Goal: Register for event/course

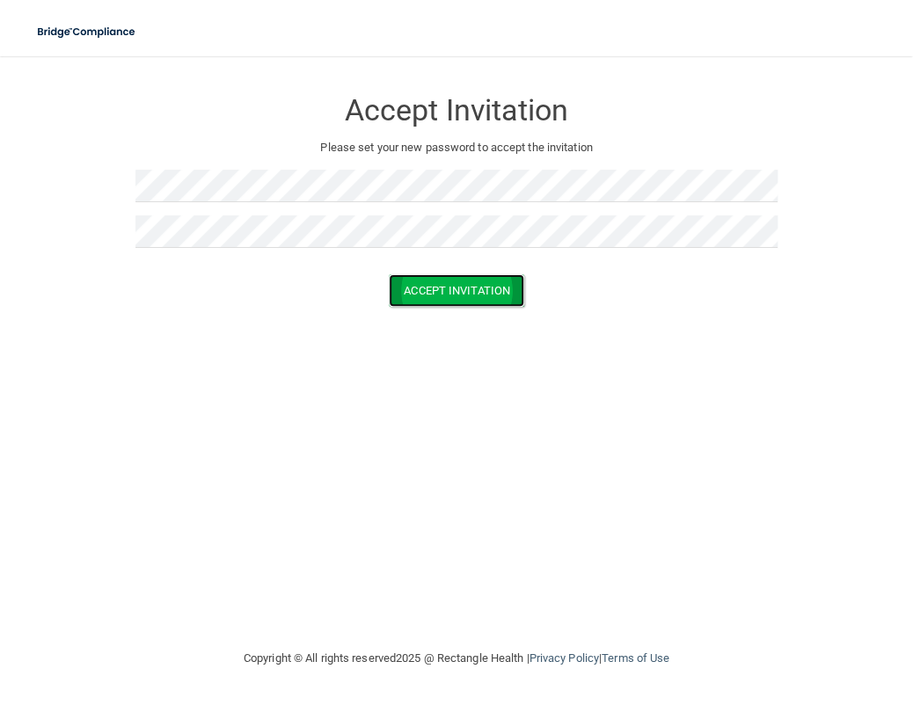
click at [409, 282] on button "Accept Invitation" at bounding box center [456, 290] width 135 height 33
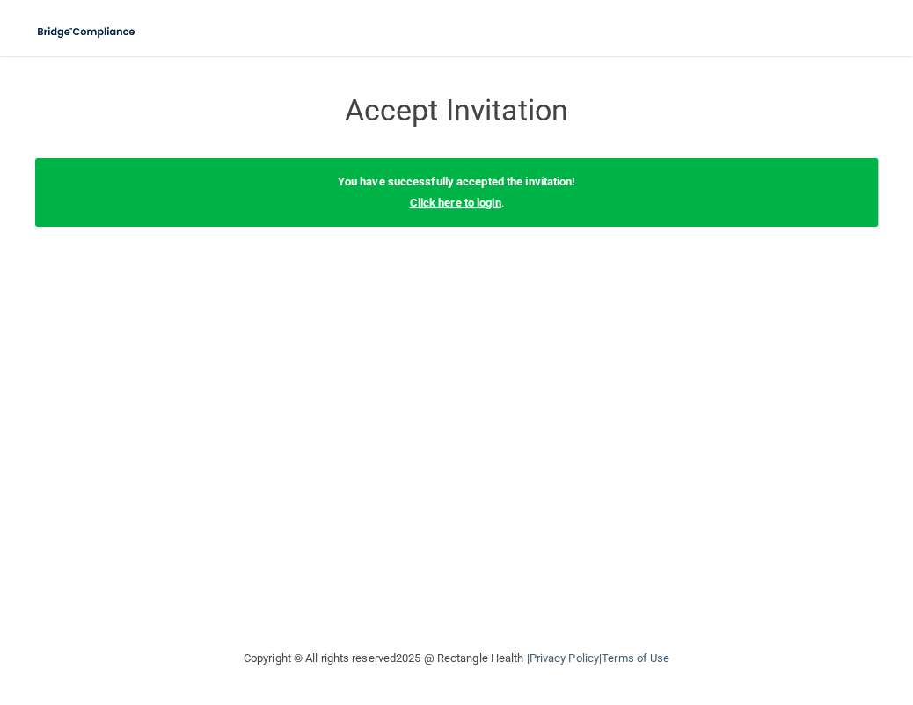
click at [444, 208] on link "Click here to login" at bounding box center [454, 202] width 91 height 13
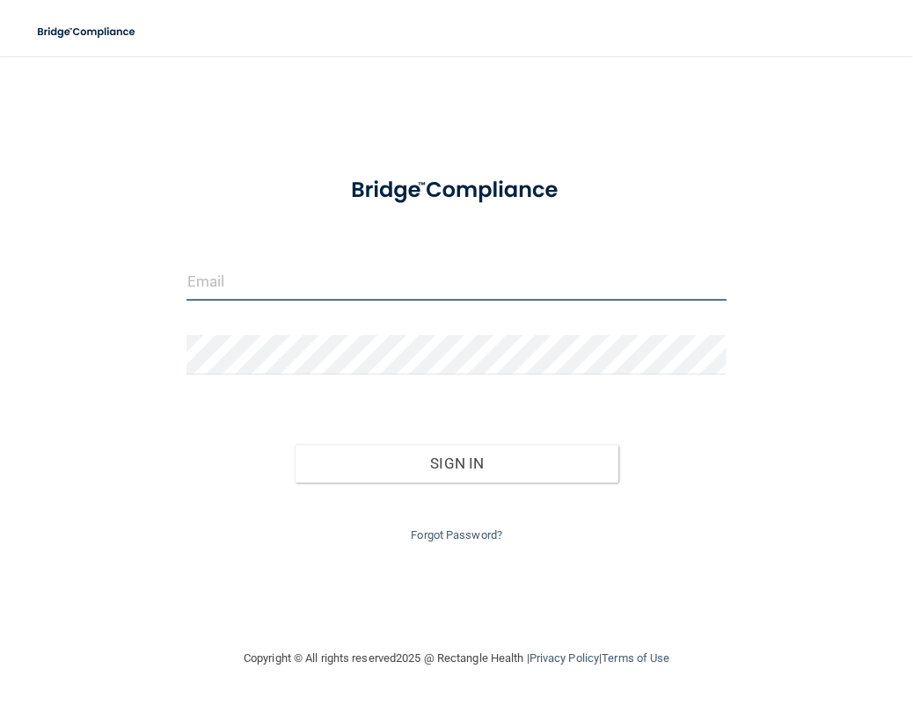
click at [242, 282] on input "email" at bounding box center [455, 281] width 539 height 40
type input "Kelly@dallasvi.com"
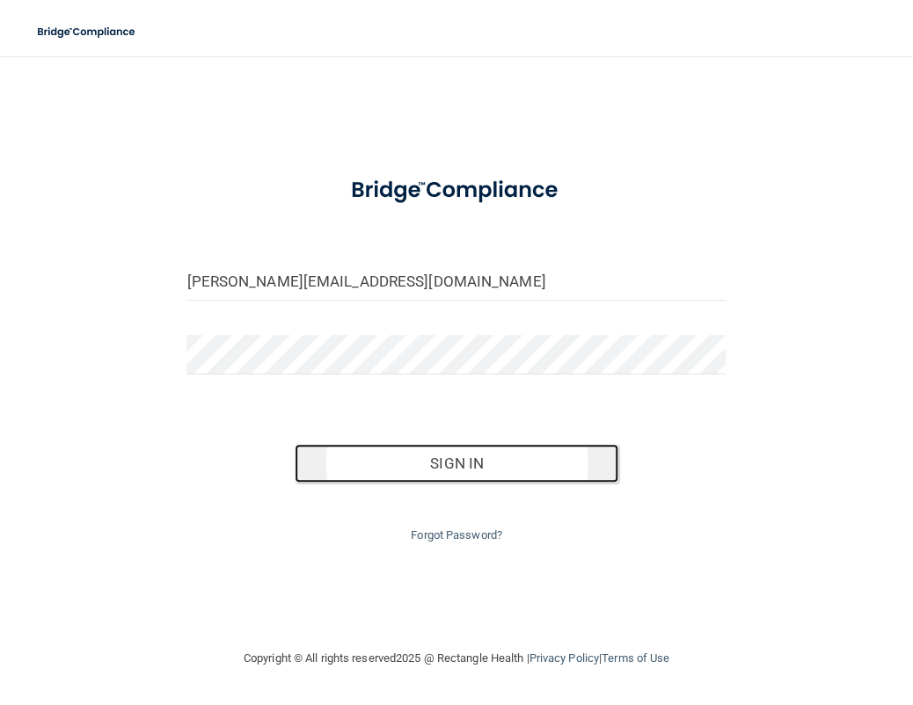
click at [436, 457] on button "Sign In" at bounding box center [457, 463] width 324 height 39
click at [449, 453] on button "Sign In" at bounding box center [457, 463] width 324 height 39
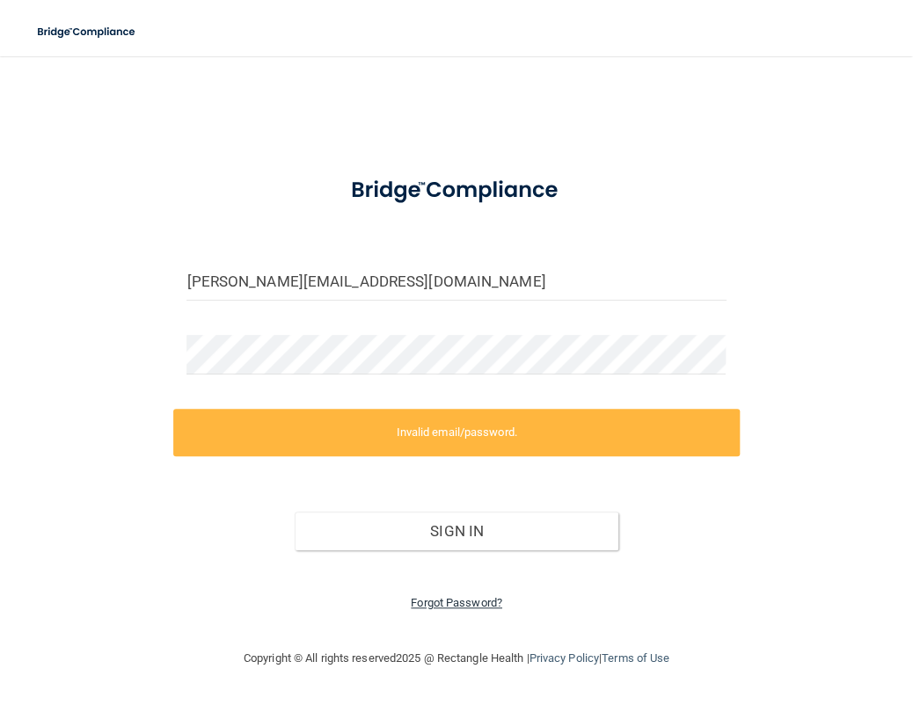
click at [441, 609] on link "Forgot Password?" at bounding box center [456, 602] width 91 height 13
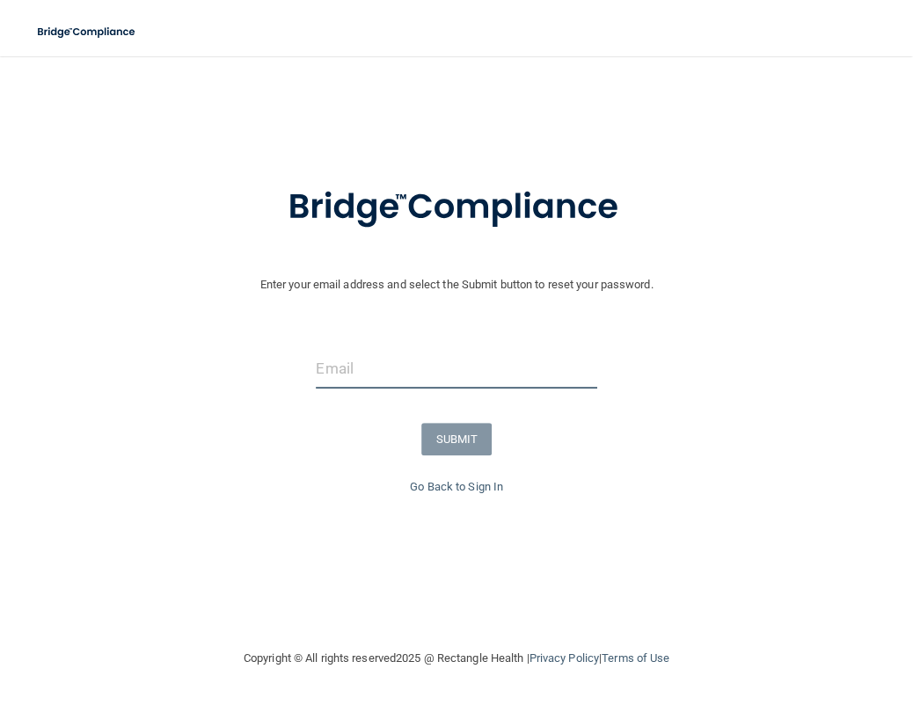
click at [362, 373] on input "email" at bounding box center [456, 369] width 281 height 40
type input "Kelly@dallasvi.com"
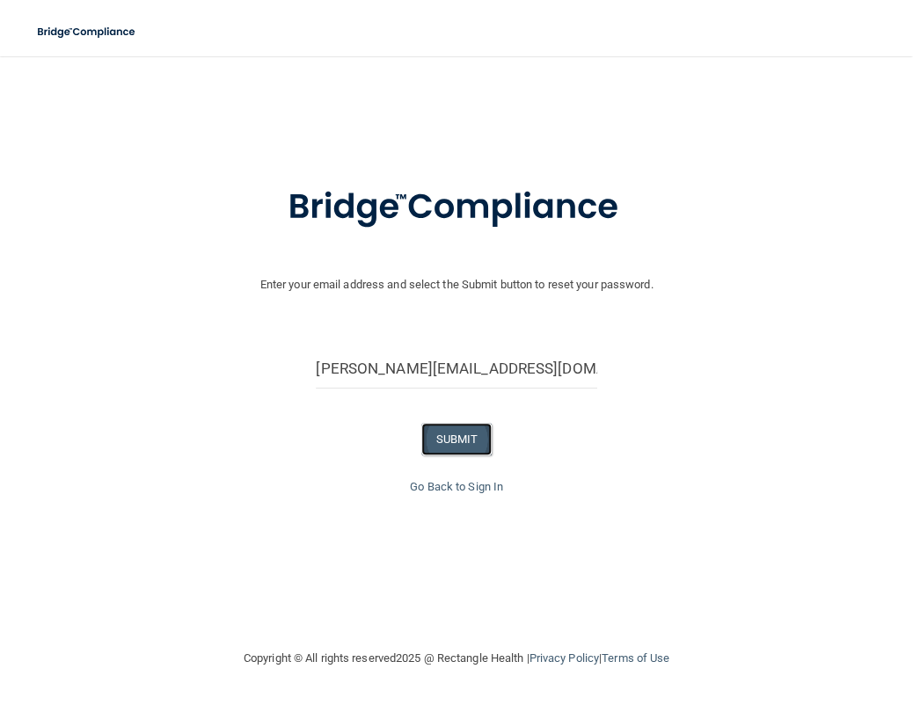
click at [448, 441] on button "SUBMIT" at bounding box center [456, 439] width 71 height 33
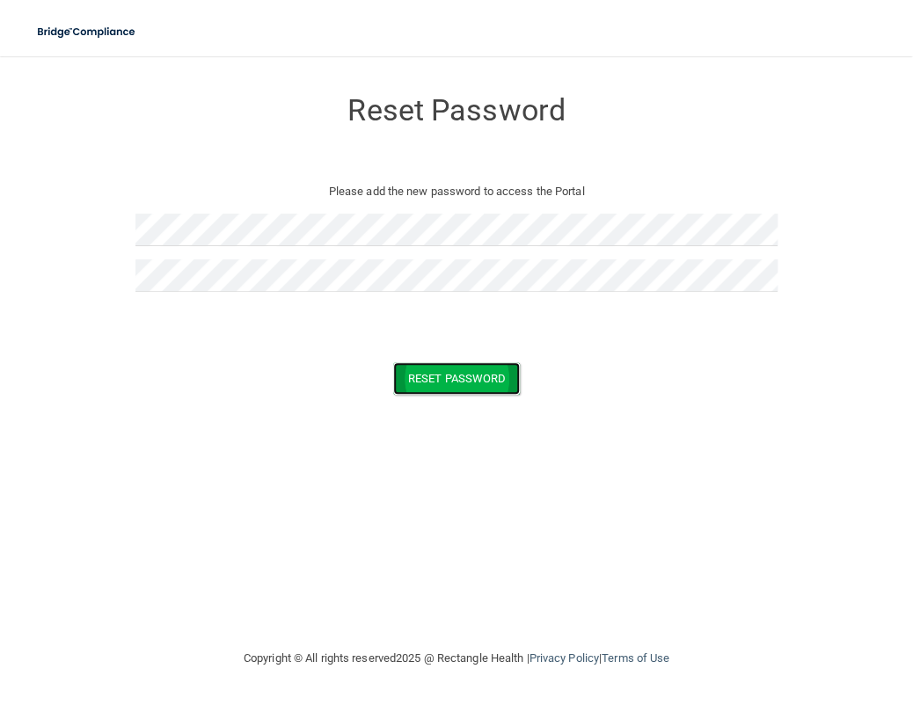
click at [415, 377] on button "Reset Password" at bounding box center [456, 378] width 127 height 33
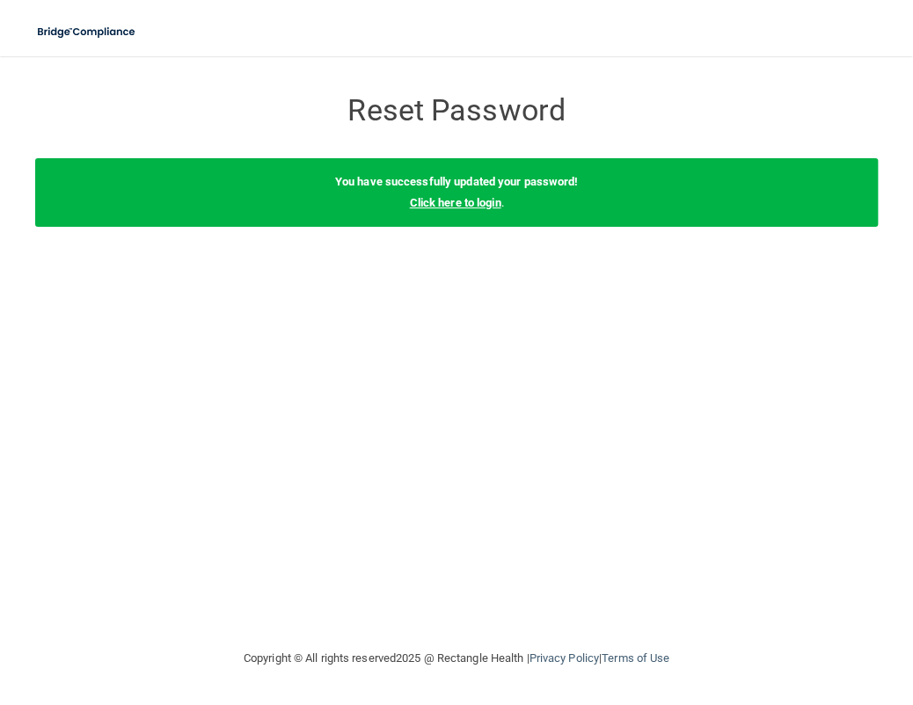
click at [447, 202] on link "Click here to login" at bounding box center [454, 202] width 91 height 13
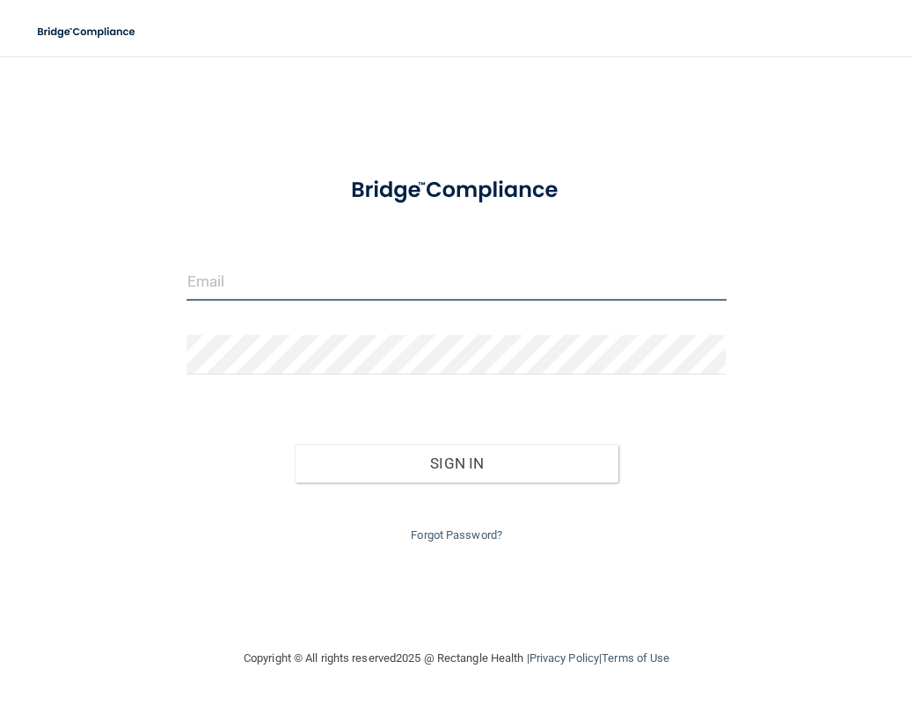
click at [225, 293] on input "email" at bounding box center [455, 281] width 539 height 40
type input "[PERSON_NAME][EMAIL_ADDRESS][DOMAIN_NAME]"
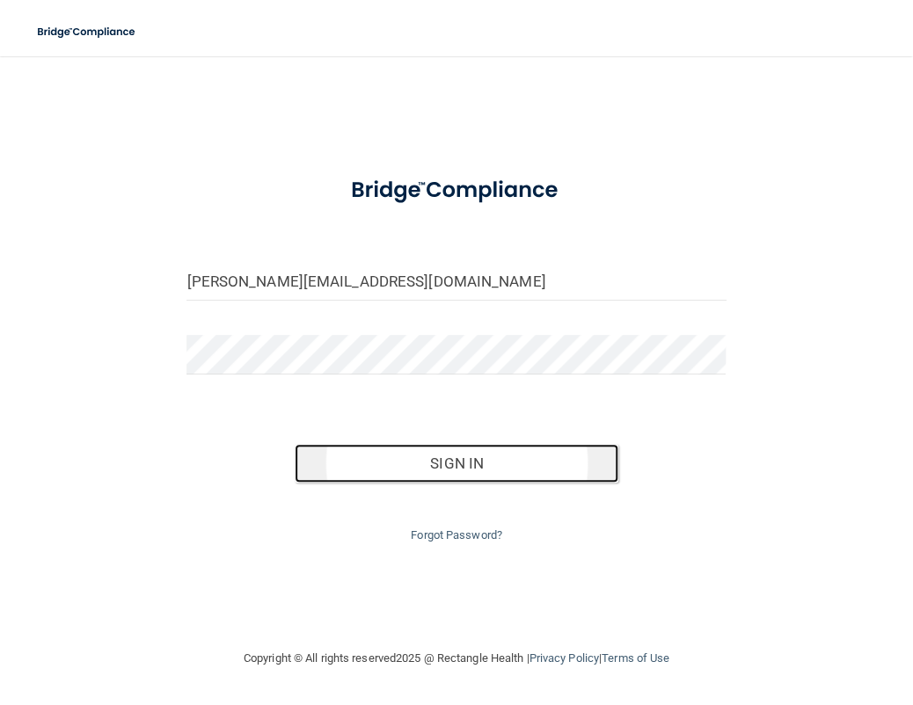
click at [487, 470] on button "Sign In" at bounding box center [457, 463] width 324 height 39
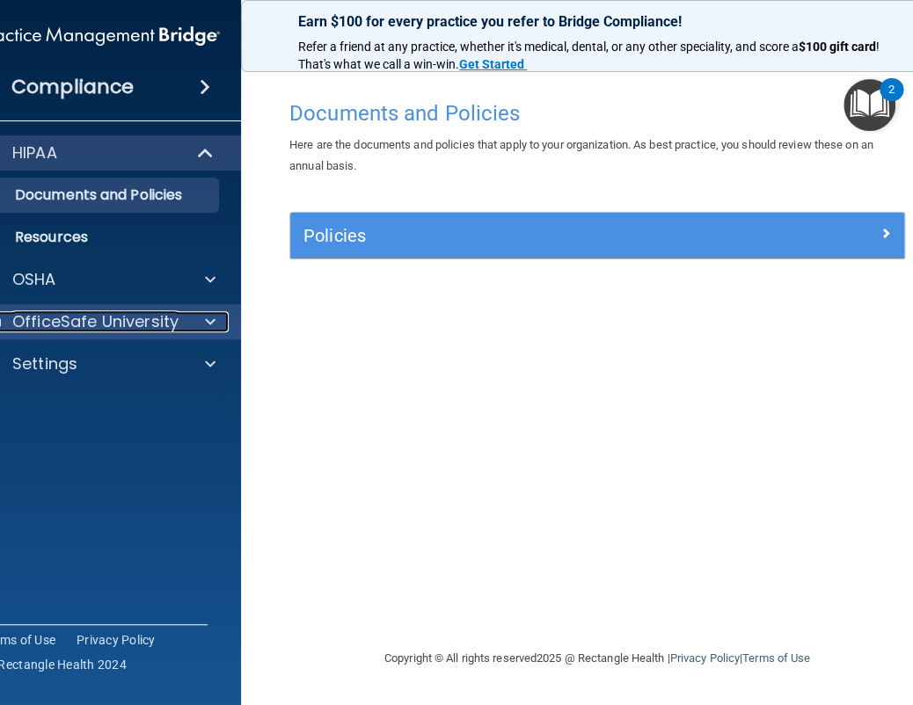
click at [113, 330] on p "OfficeSafe University" at bounding box center [95, 321] width 166 height 21
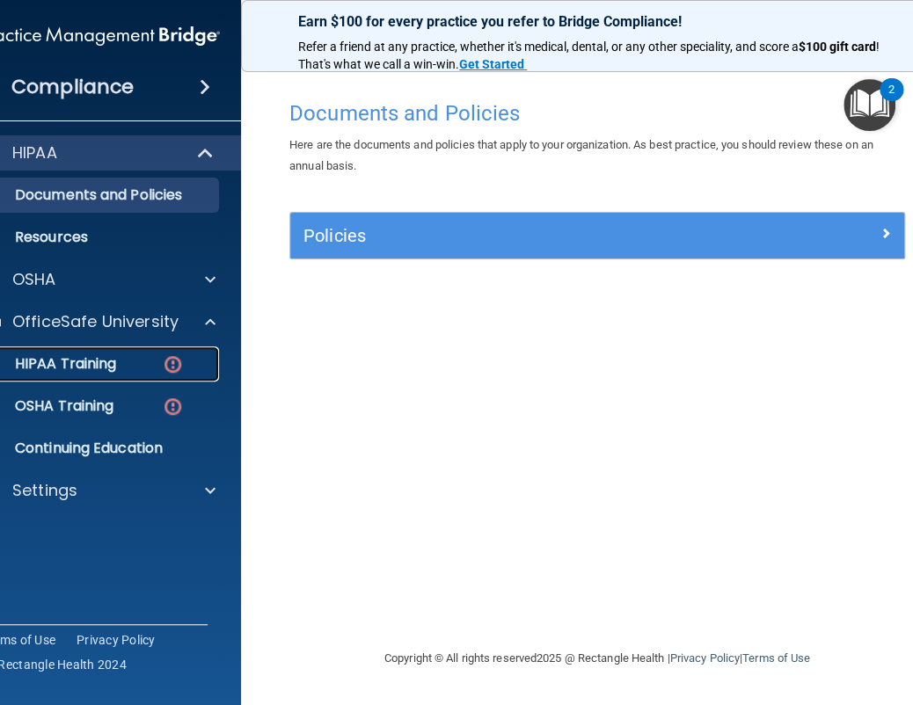
click at [97, 368] on p "HIPAA Training" at bounding box center [43, 364] width 145 height 18
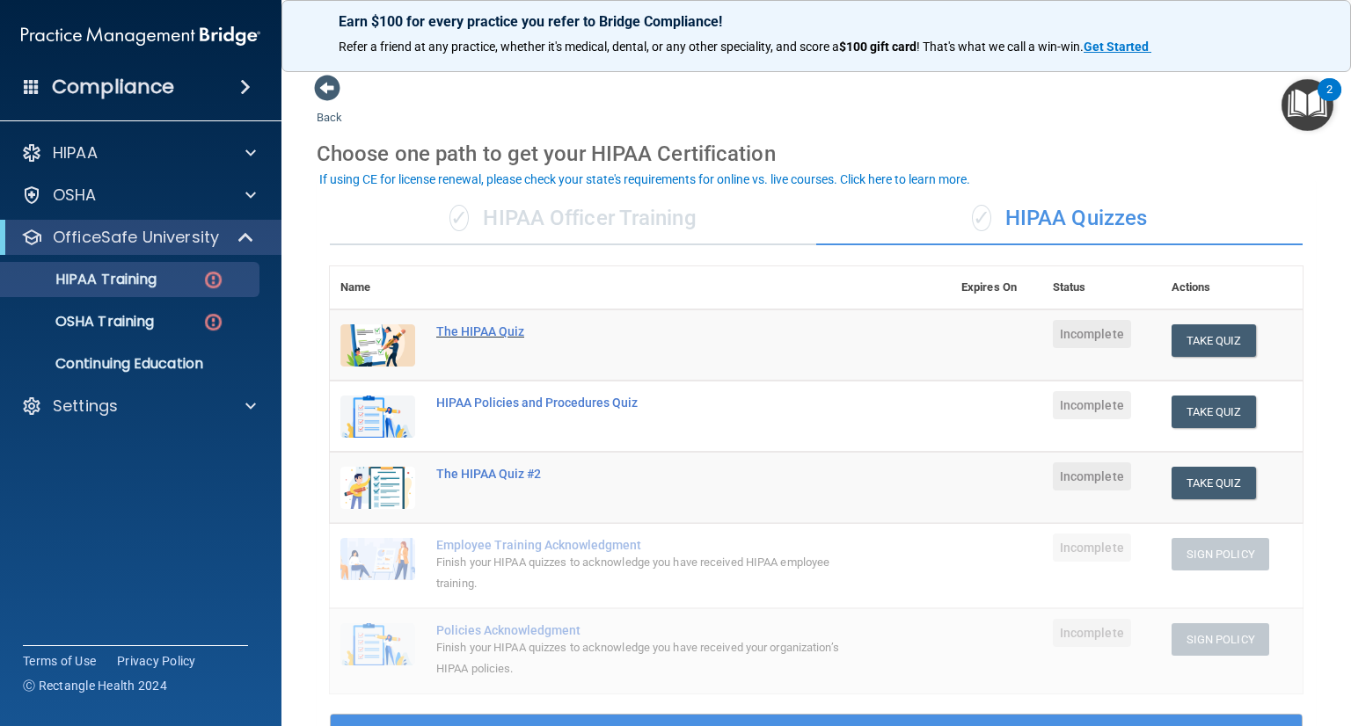
click at [475, 330] on div "The HIPAA Quiz" at bounding box center [649, 332] width 427 height 14
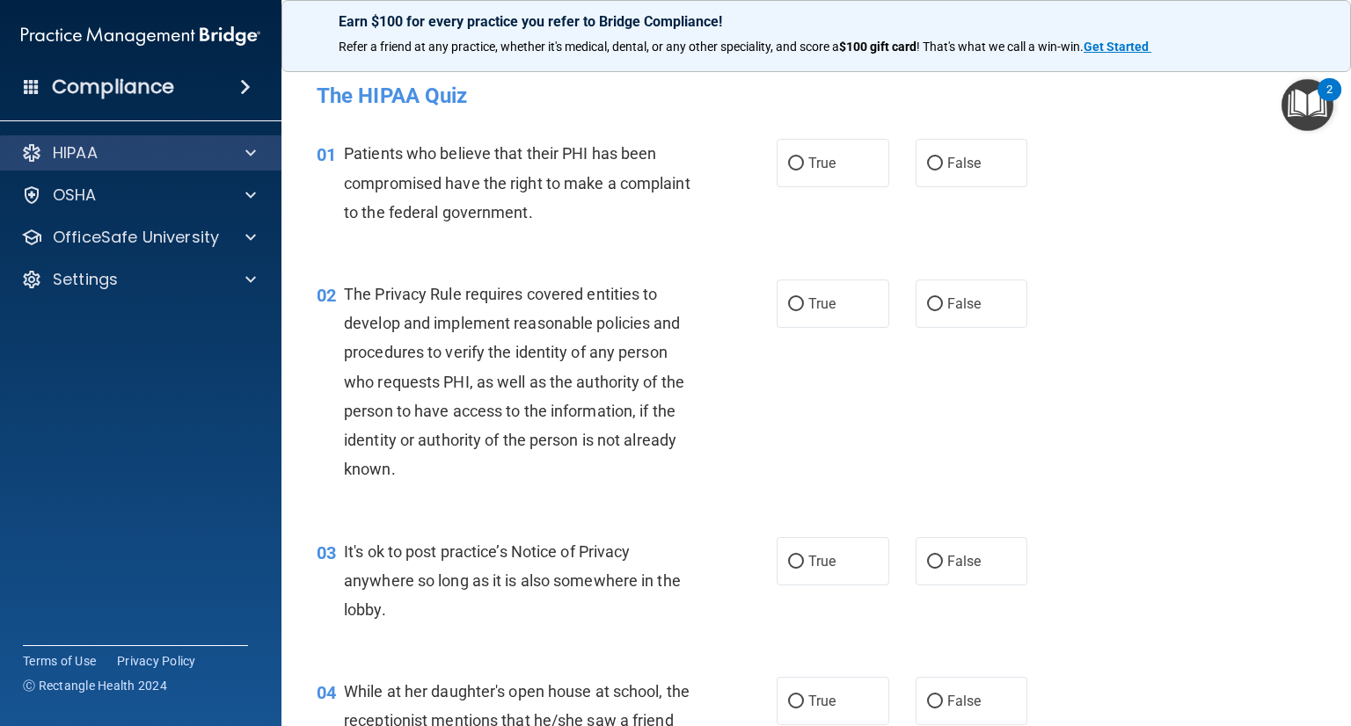
click at [64, 140] on div "HIPAA" at bounding box center [141, 152] width 282 height 35
click at [64, 146] on p "HIPAA" at bounding box center [75, 152] width 45 height 21
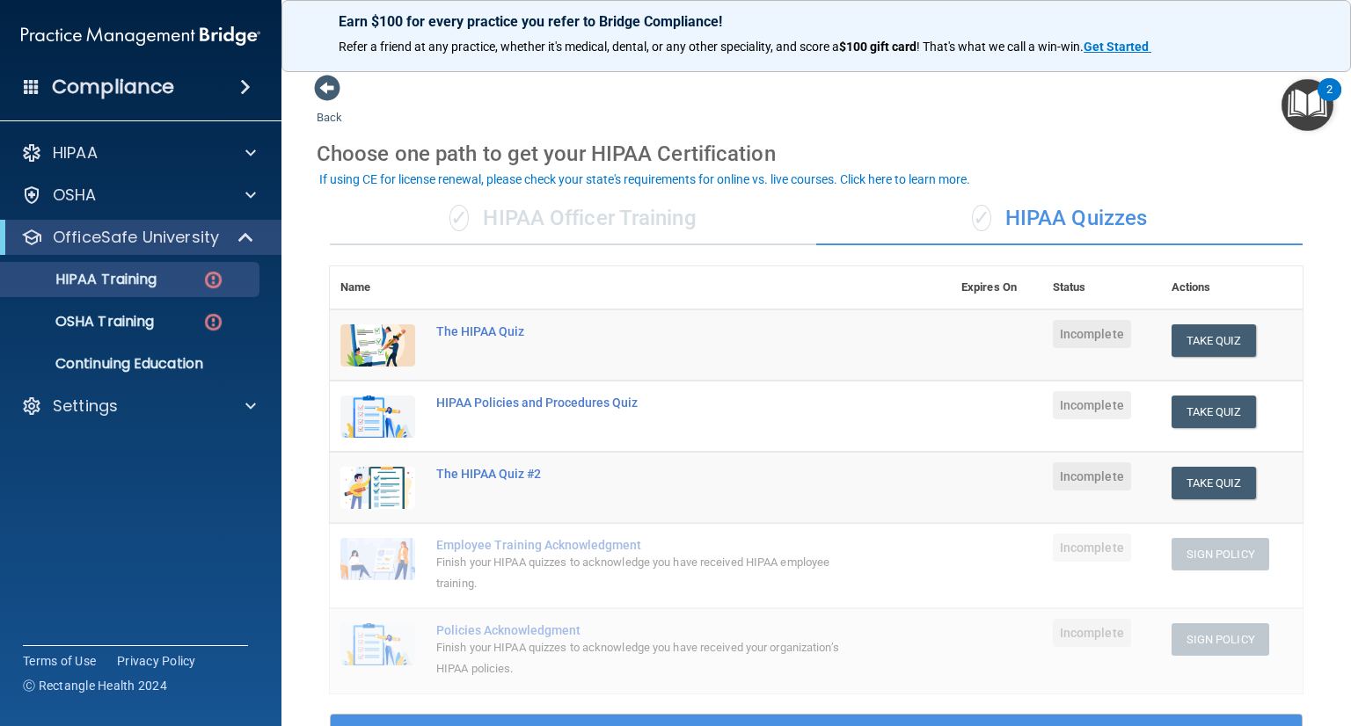
click at [358, 421] on img at bounding box center [377, 417] width 75 height 42
click at [350, 346] on img at bounding box center [377, 346] width 75 height 42
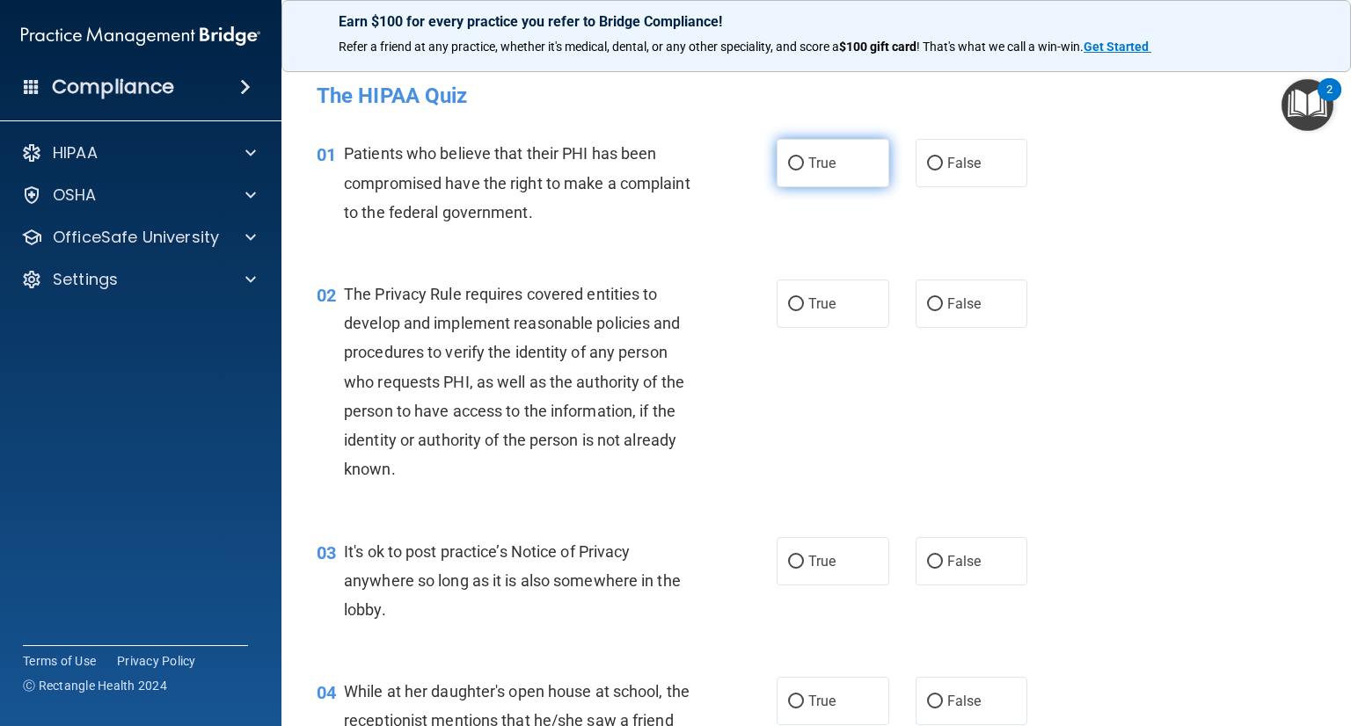
click at [797, 166] on label "True" at bounding box center [833, 163] width 113 height 48
click at [797, 166] on input "True" at bounding box center [796, 163] width 16 height 13
radio input "true"
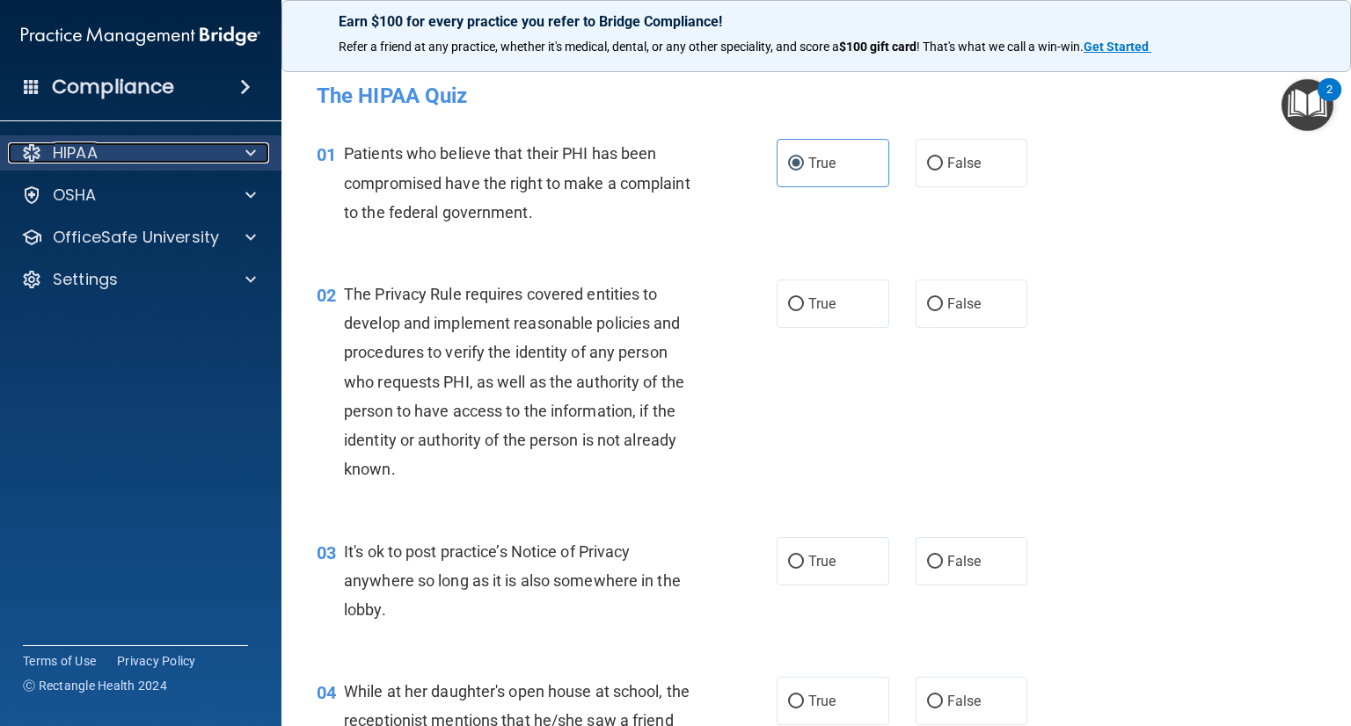
click at [81, 157] on p "HIPAA" at bounding box center [75, 152] width 45 height 21
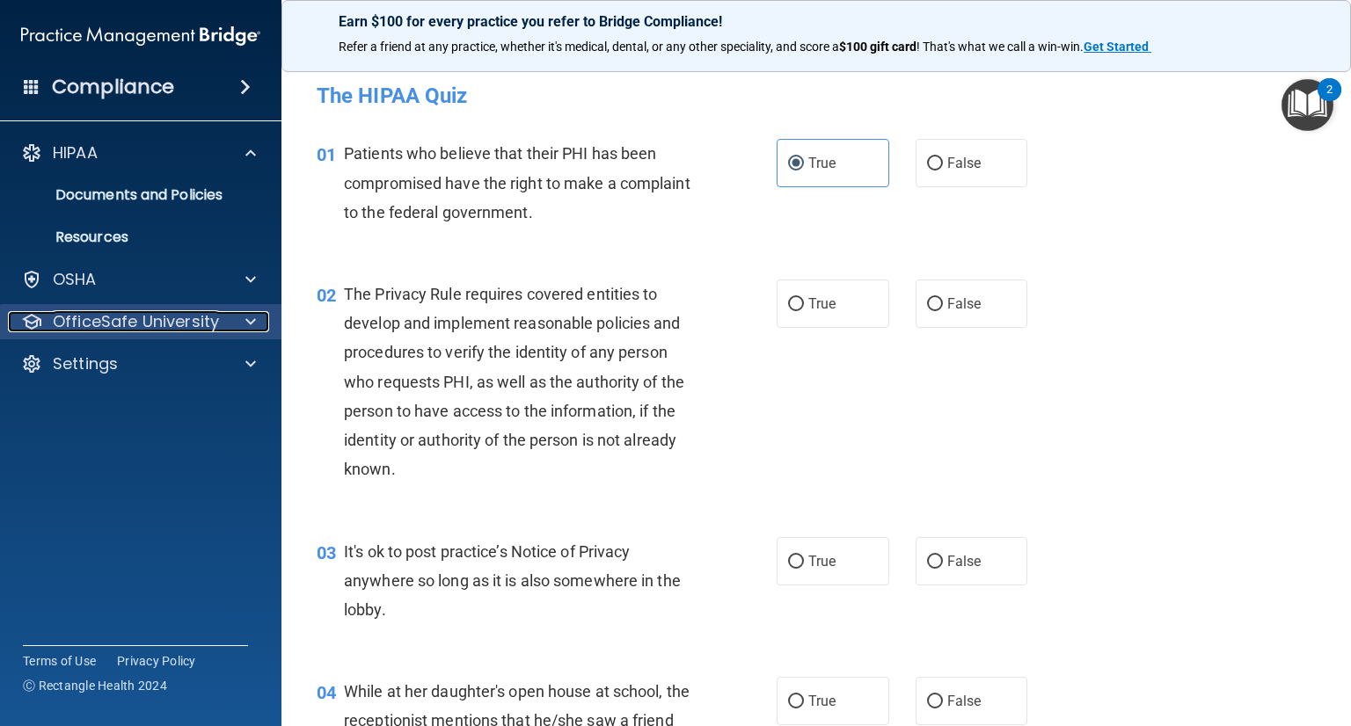
click at [126, 312] on p "OfficeSafe University" at bounding box center [136, 321] width 166 height 21
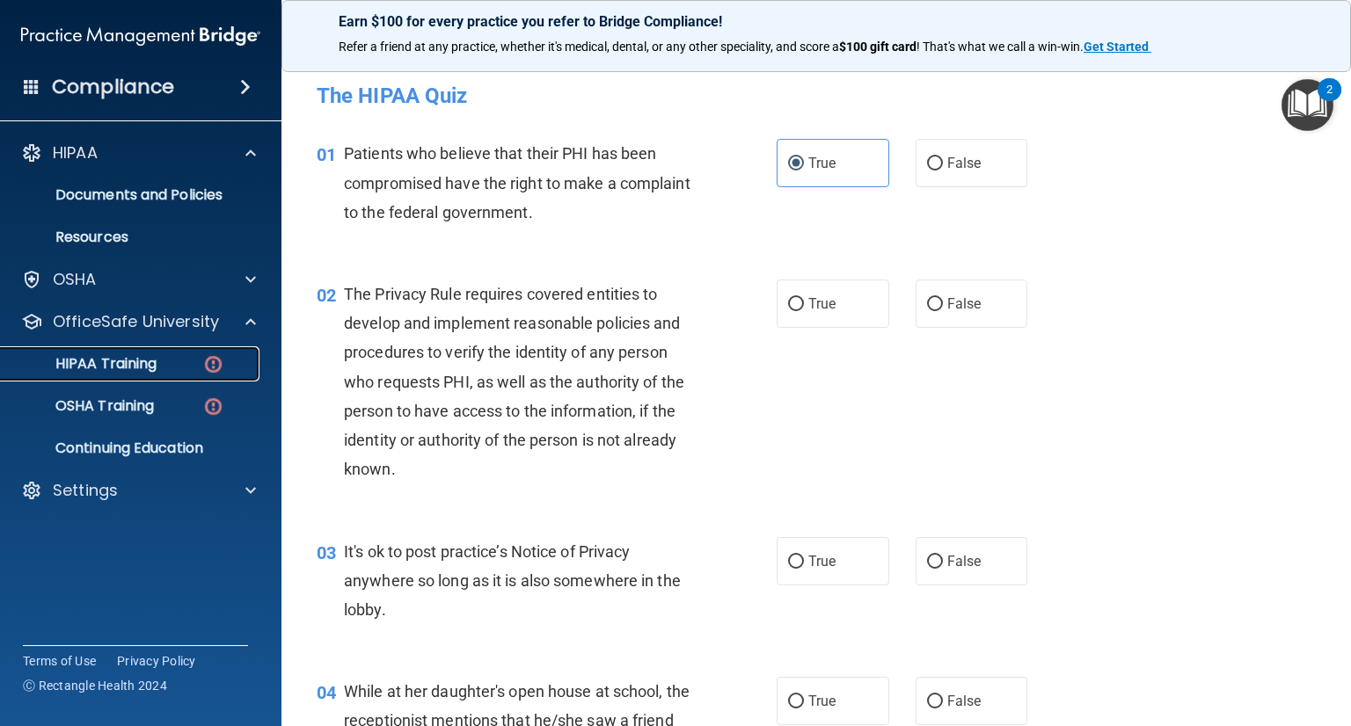
click at [125, 356] on p "HIPAA Training" at bounding box center [83, 364] width 145 height 18
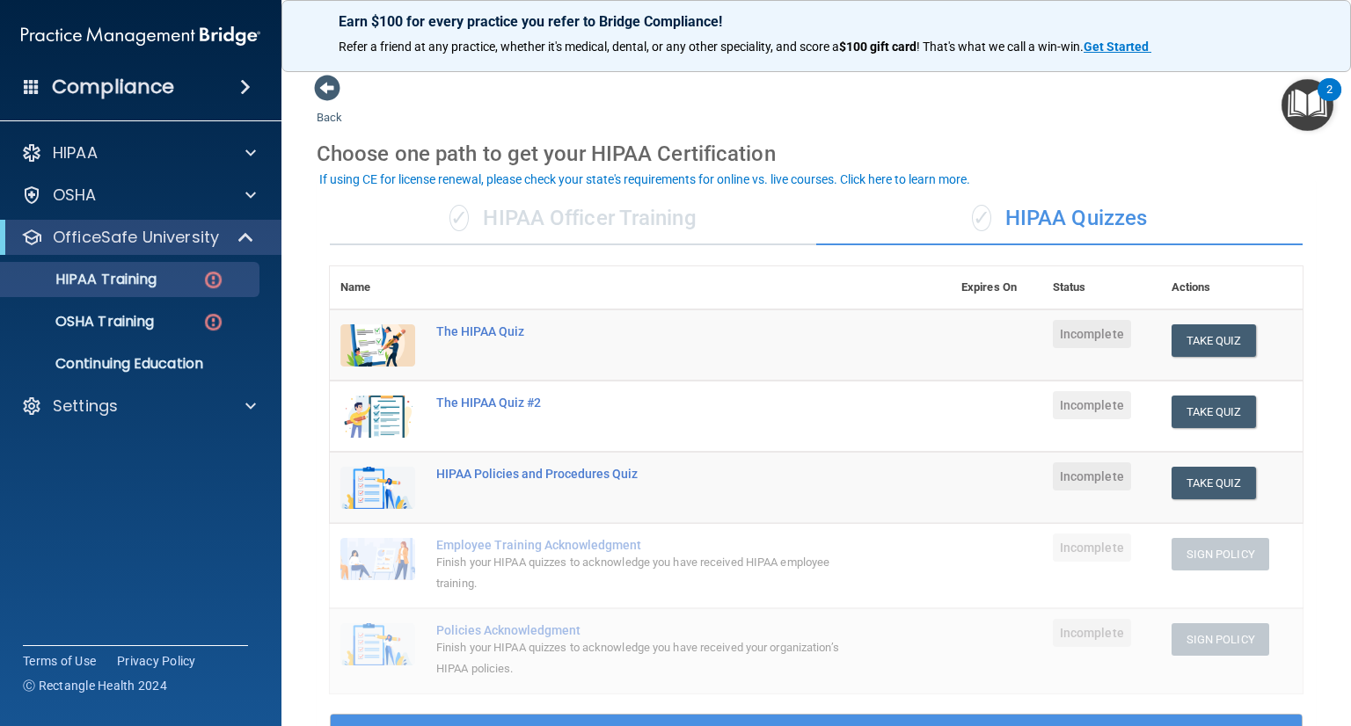
click at [538, 222] on div "✓ HIPAA Officer Training" at bounding box center [573, 219] width 486 height 53
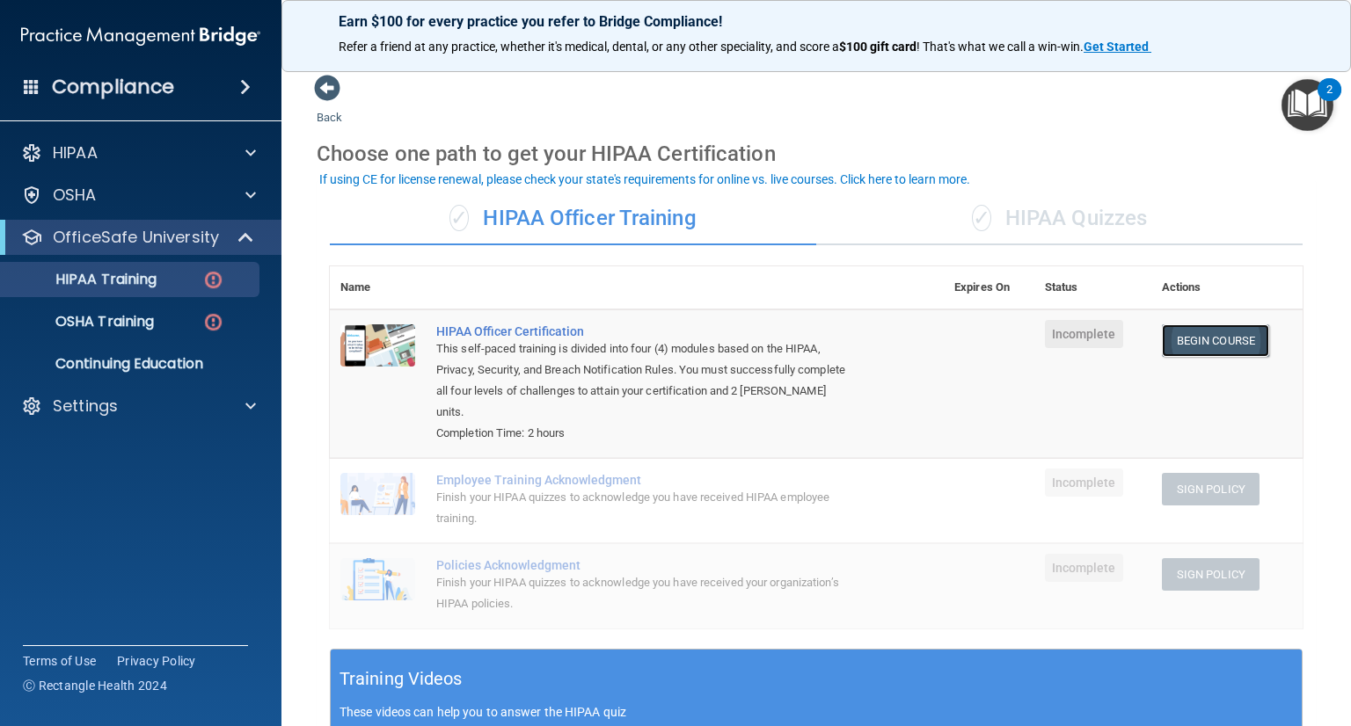
click at [912, 333] on link "Begin Course" at bounding box center [1215, 341] width 107 height 33
